Goal: Task Accomplishment & Management: Manage account settings

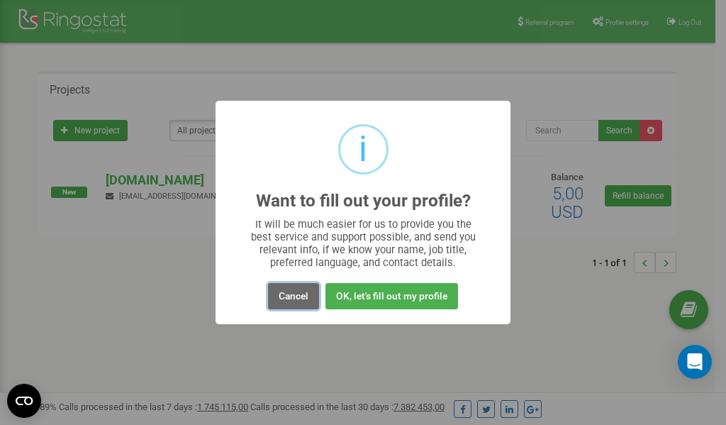
click at [298, 297] on button "Cancel" at bounding box center [293, 296] width 51 height 26
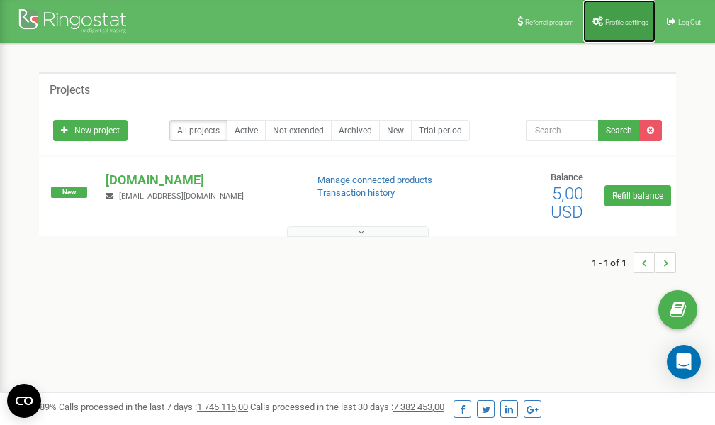
click at [616, 23] on span "Profile settings" at bounding box center [627, 22] width 43 height 8
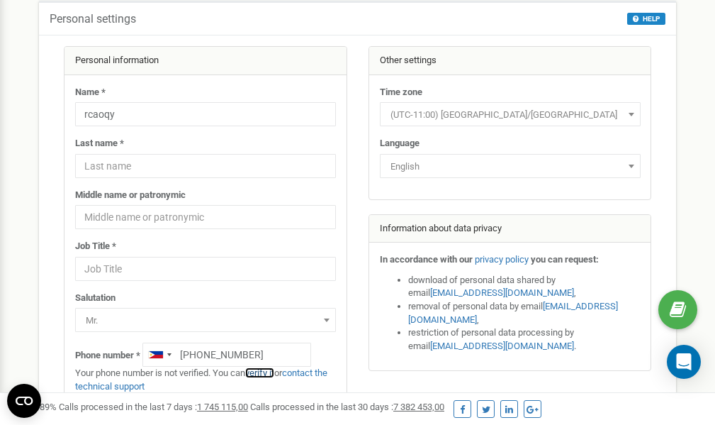
click at [267, 372] on link "verify it" at bounding box center [259, 372] width 29 height 11
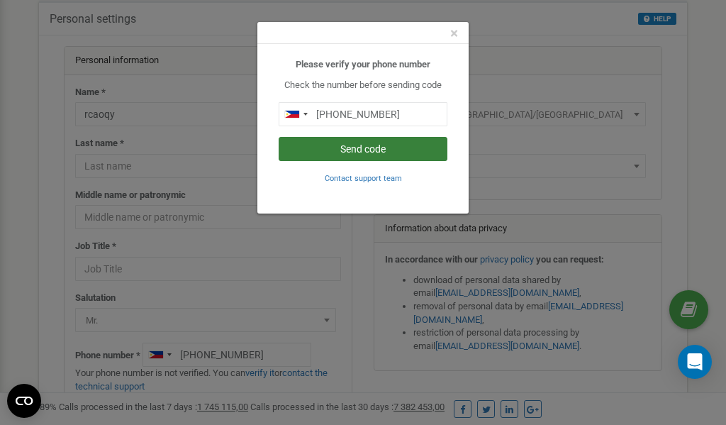
click at [359, 149] on button "Send code" at bounding box center [363, 149] width 169 height 24
